Goal: Information Seeking & Learning: Learn about a topic

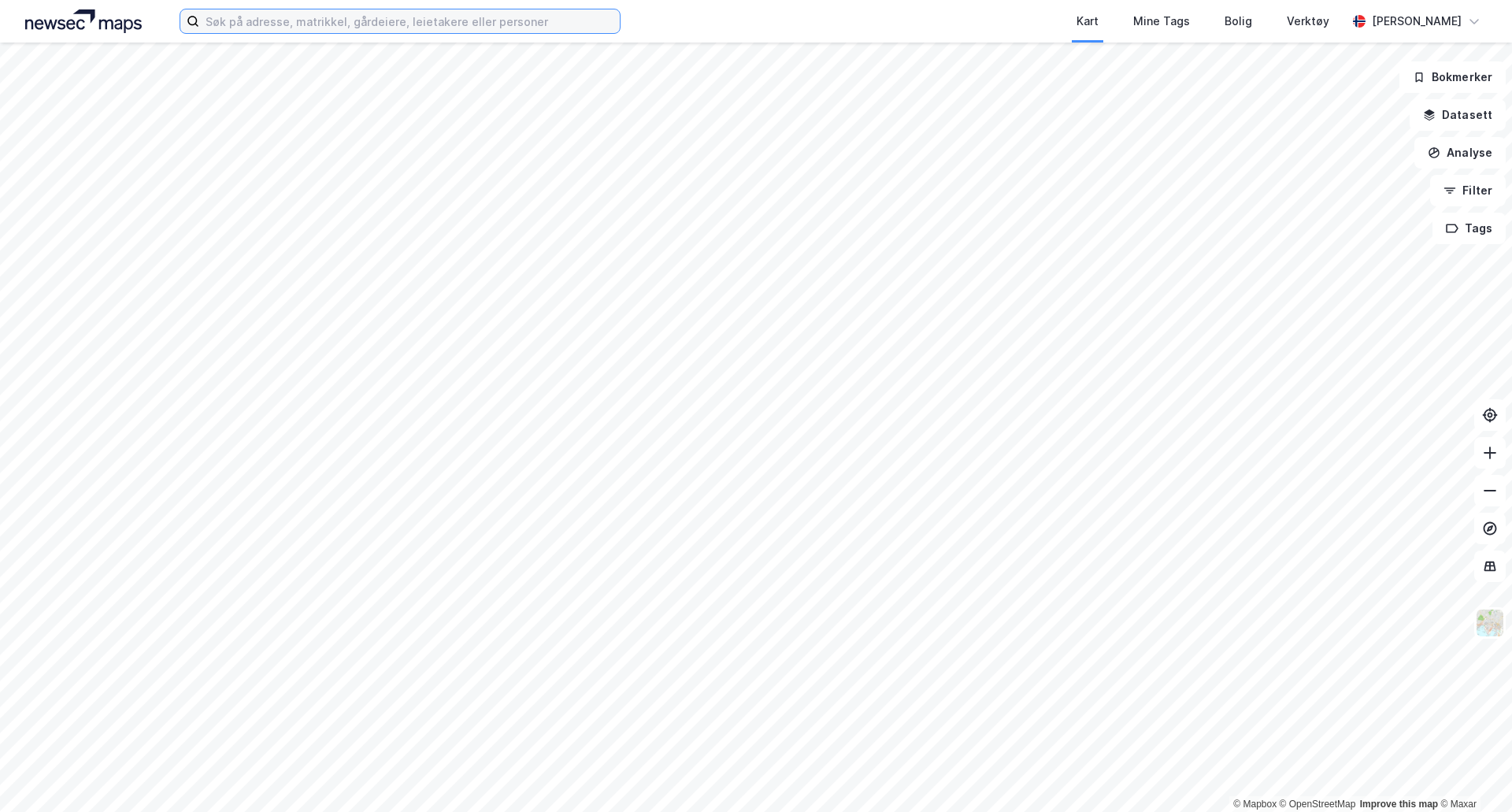
click at [454, 29] on input at bounding box center [409, 21] width 420 height 23
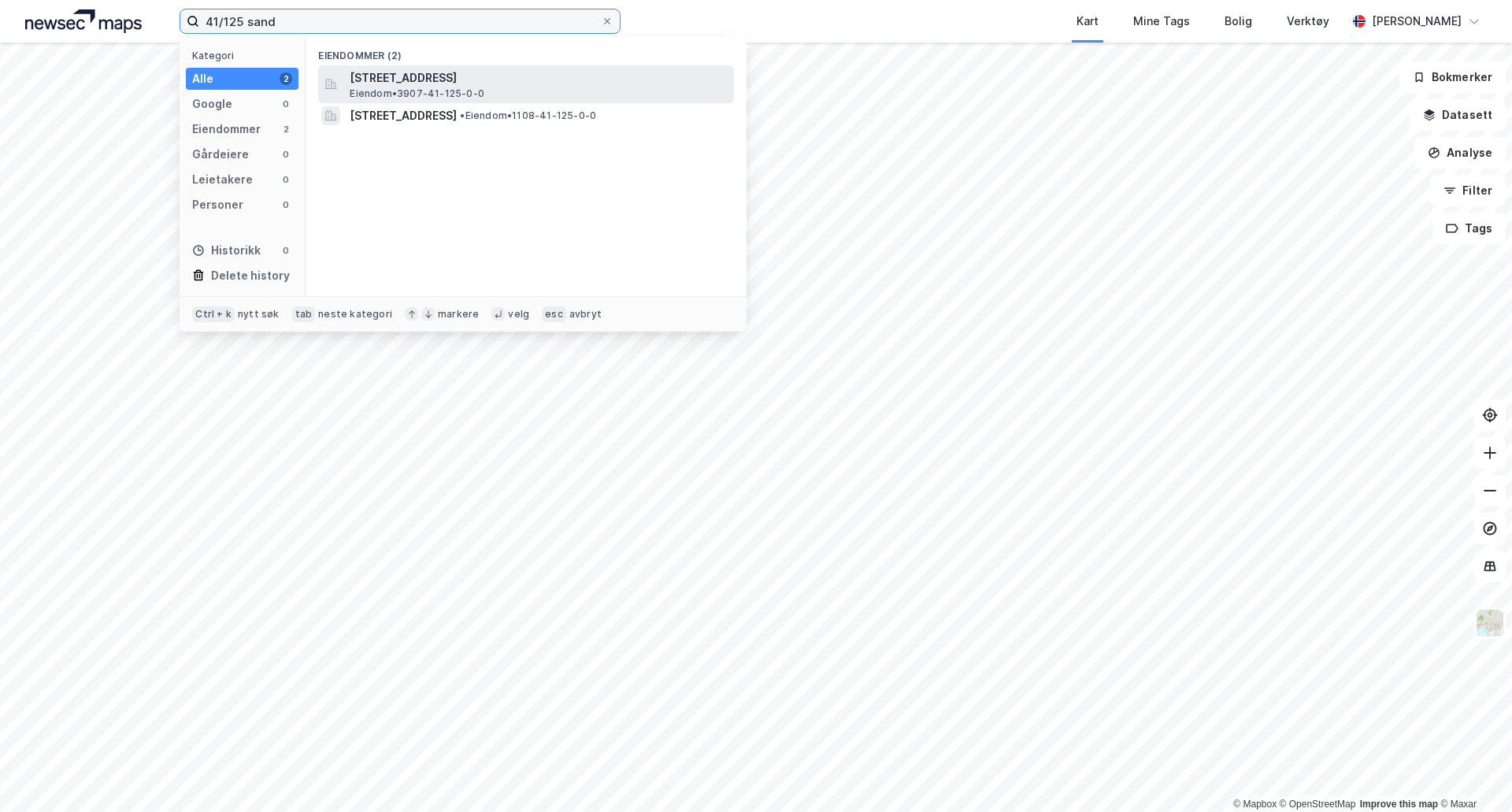
type input "41/125 sand"
click at [398, 83] on span "[STREET_ADDRESS]" at bounding box center [539, 78] width 378 height 19
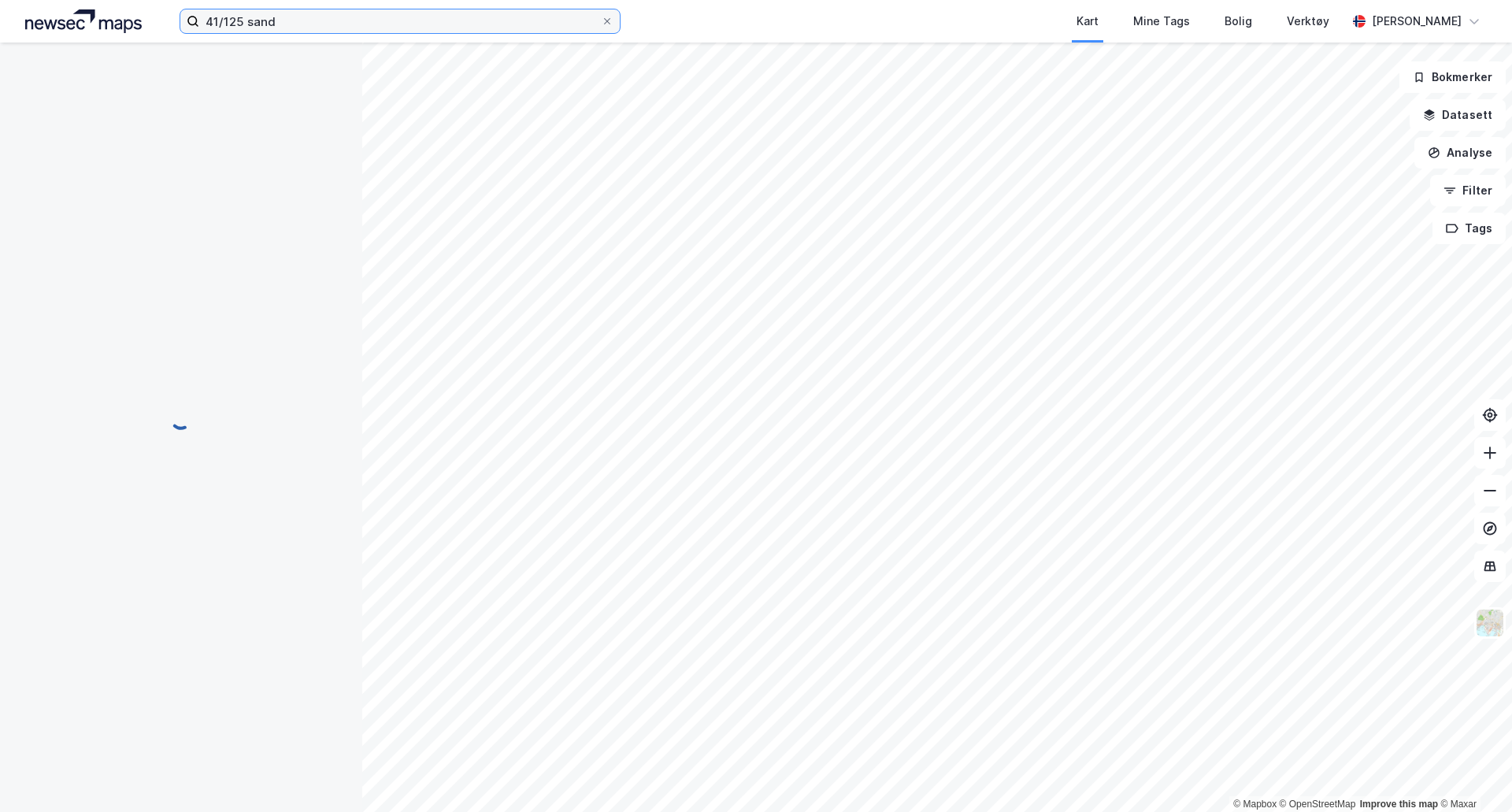
click at [353, 20] on input "41/125 sand" at bounding box center [400, 21] width 402 height 23
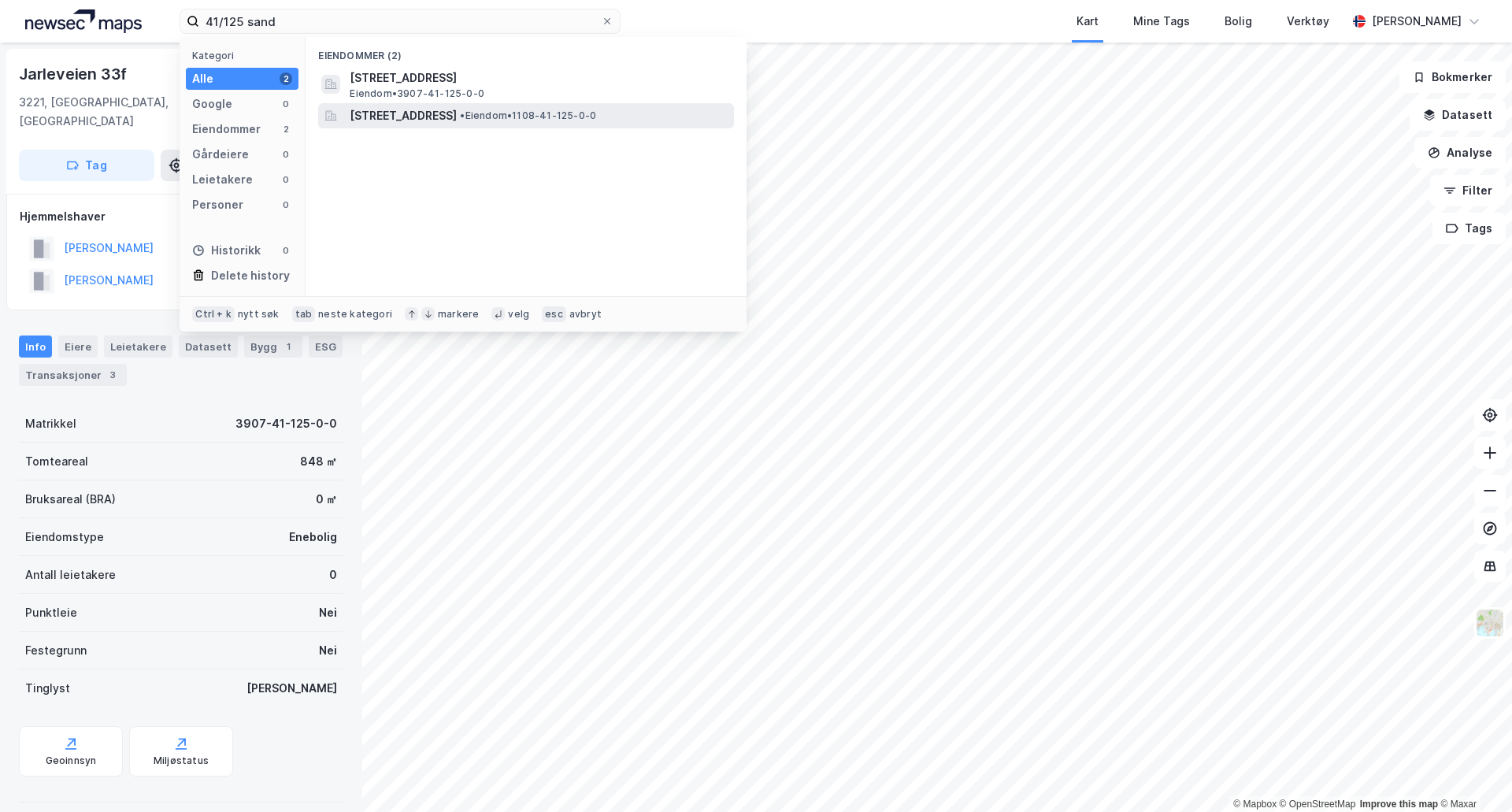
click at [428, 117] on span "[STREET_ADDRESS]" at bounding box center [403, 115] width 107 height 19
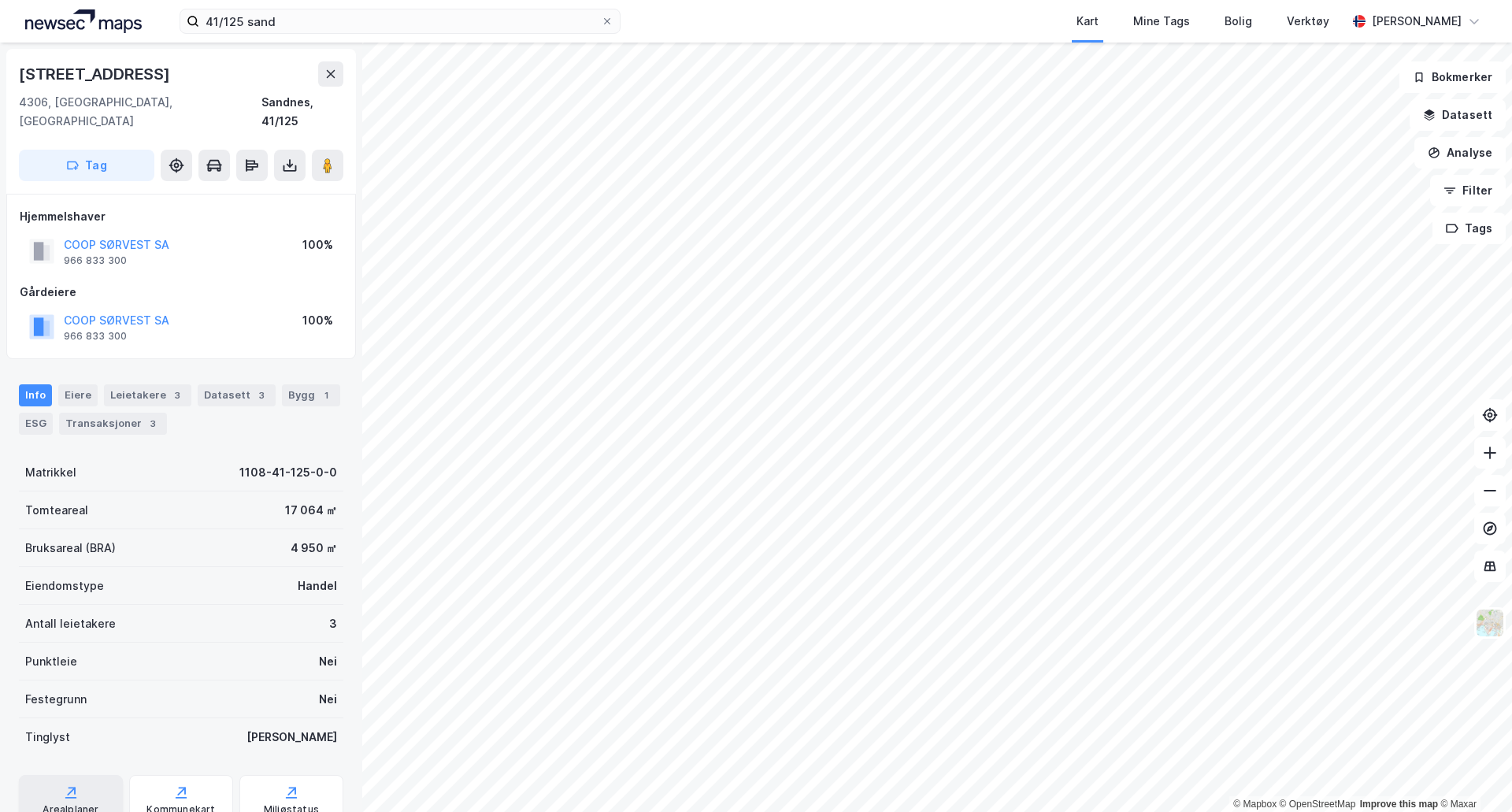
click at [66, 803] on div "Arealplaner" at bounding box center [71, 809] width 56 height 12
